Goal: Information Seeking & Learning: Learn about a topic

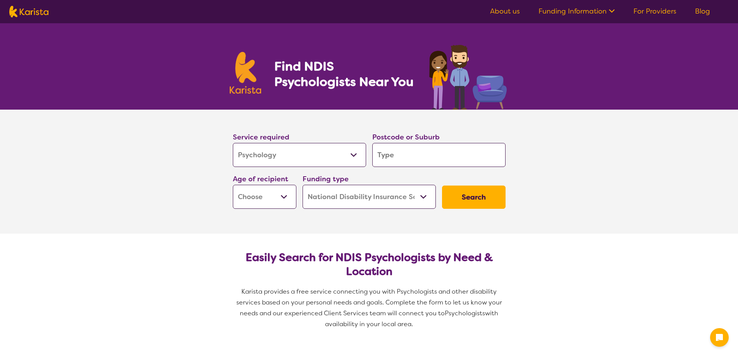
select select "Psychology"
select select "NDIS"
select select "Psychology"
select select "NDIS"
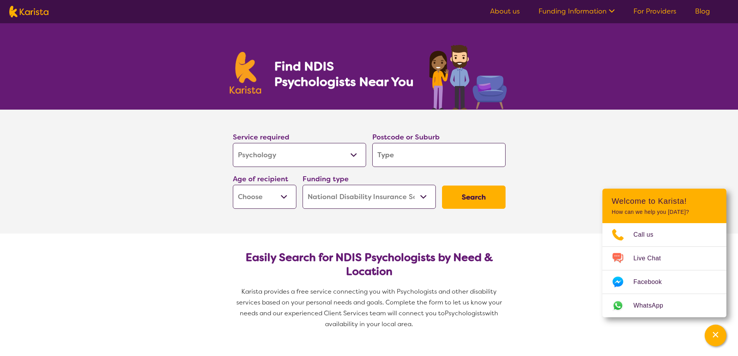
click at [356, 152] on select "Allied Health Assistant Assessment ([MEDICAL_DATA] or [MEDICAL_DATA]) Behaviour…" at bounding box center [299, 155] width 133 height 24
click at [430, 156] on input "search" at bounding box center [438, 155] width 133 height 24
type input "3"
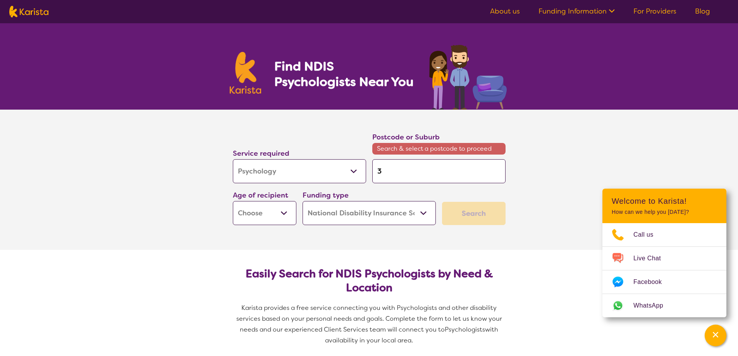
type input "31"
type input "313"
type input "3136"
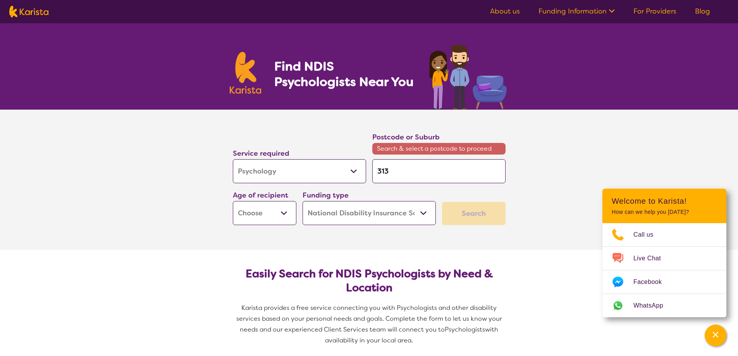
type input "3136"
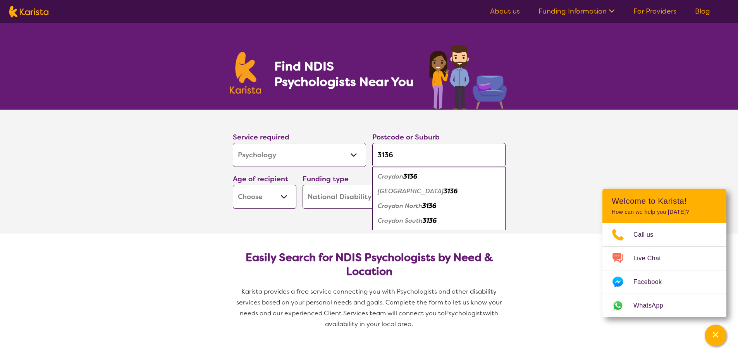
type input "3136"
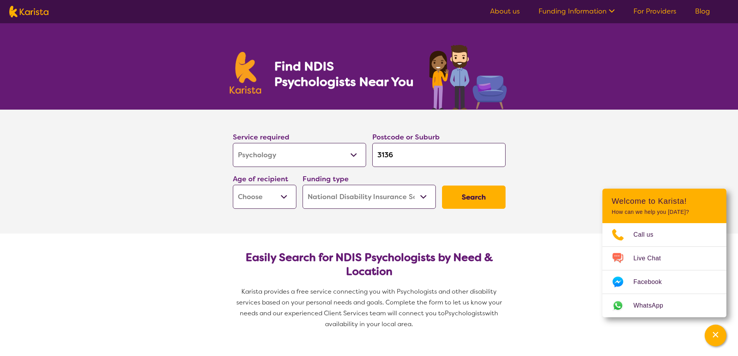
click at [279, 192] on select "Early Childhood - 0 to 9 Child - 10 to 11 Adolescent - 12 to 17 Adult - 18 to 6…" at bounding box center [265, 197] width 64 height 24
select select "AS"
click at [233, 185] on select "Early Childhood - 0 to 9 Child - 10 to 11 Adolescent - 12 to 17 Adult - 18 to 6…" at bounding box center [265, 197] width 64 height 24
select select "AS"
click at [421, 197] on select "Home Care Package (HCP) National Disability Insurance Scheme (NDIS) I don't know" at bounding box center [369, 197] width 133 height 24
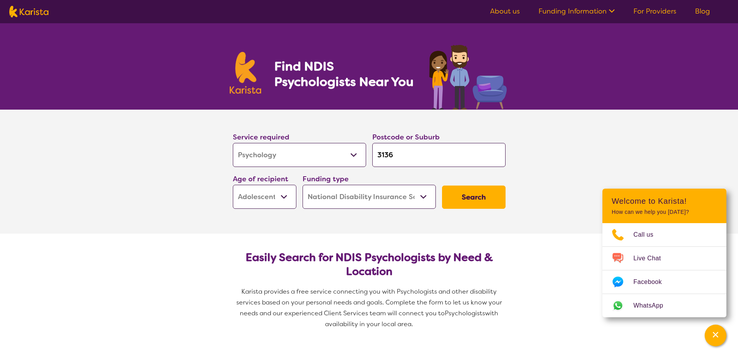
select select "i-don-t-know"
click at [303, 185] on select "Home Care Package (HCP) National Disability Insurance Scheme (NDIS) I don't know" at bounding box center [369, 197] width 133 height 24
select select "i-don-t-know"
click at [461, 198] on button "Search" at bounding box center [474, 197] width 64 height 23
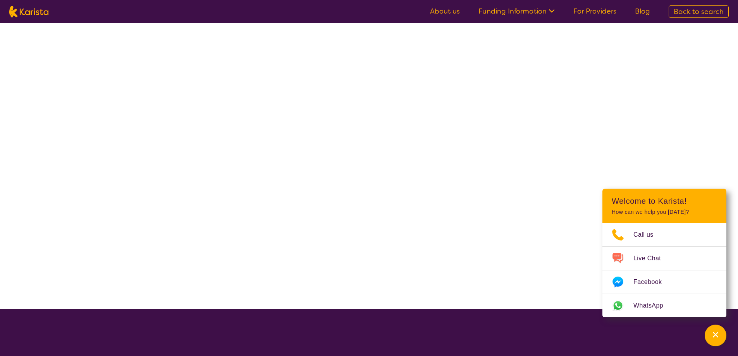
select select "Psychology"
select select "AS"
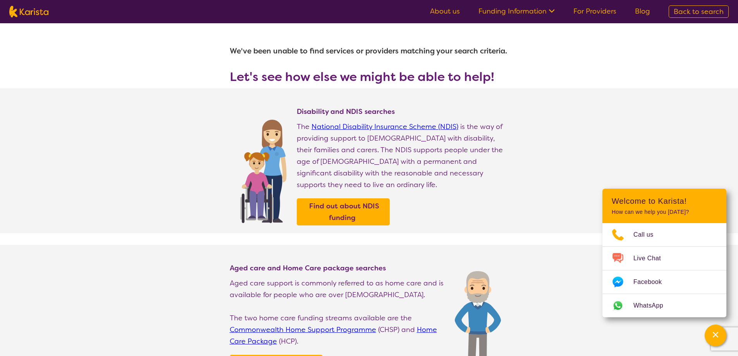
select select "Psychology"
select select "AS"
select select "NDIS"
select select "Psychology"
select select "AS"
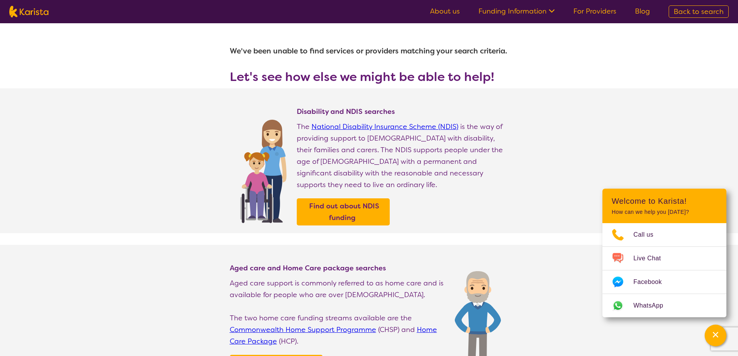
select select "NDIS"
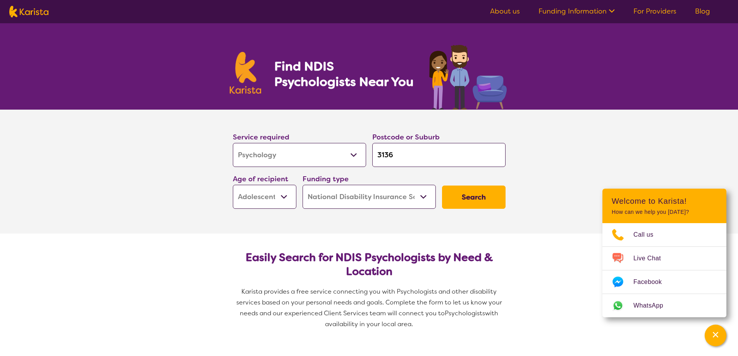
click at [425, 195] on select "Home Care Package (HCP) National Disability Insurance Scheme (NDIS) I don't know" at bounding box center [369, 197] width 133 height 24
select select "HCP"
click at [303, 185] on select "Home Care Package (HCP) National Disability Insurance Scheme (NDIS) I don't know" at bounding box center [369, 197] width 133 height 24
select select "HCP"
click at [456, 195] on button "Search" at bounding box center [474, 197] width 64 height 23
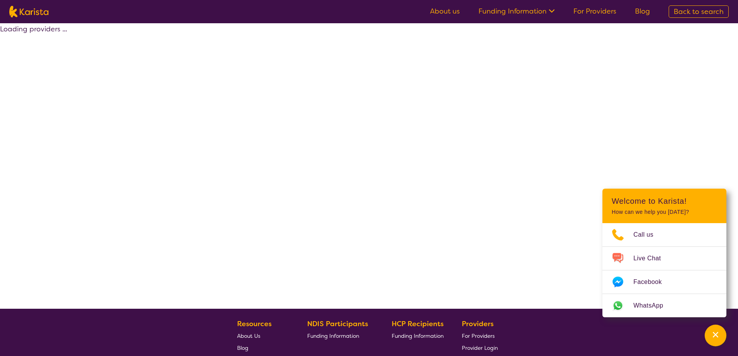
select select "HCP"
select select "Psychology"
select select "AS"
